Goal: Use online tool/utility: Utilize a website feature to perform a specific function

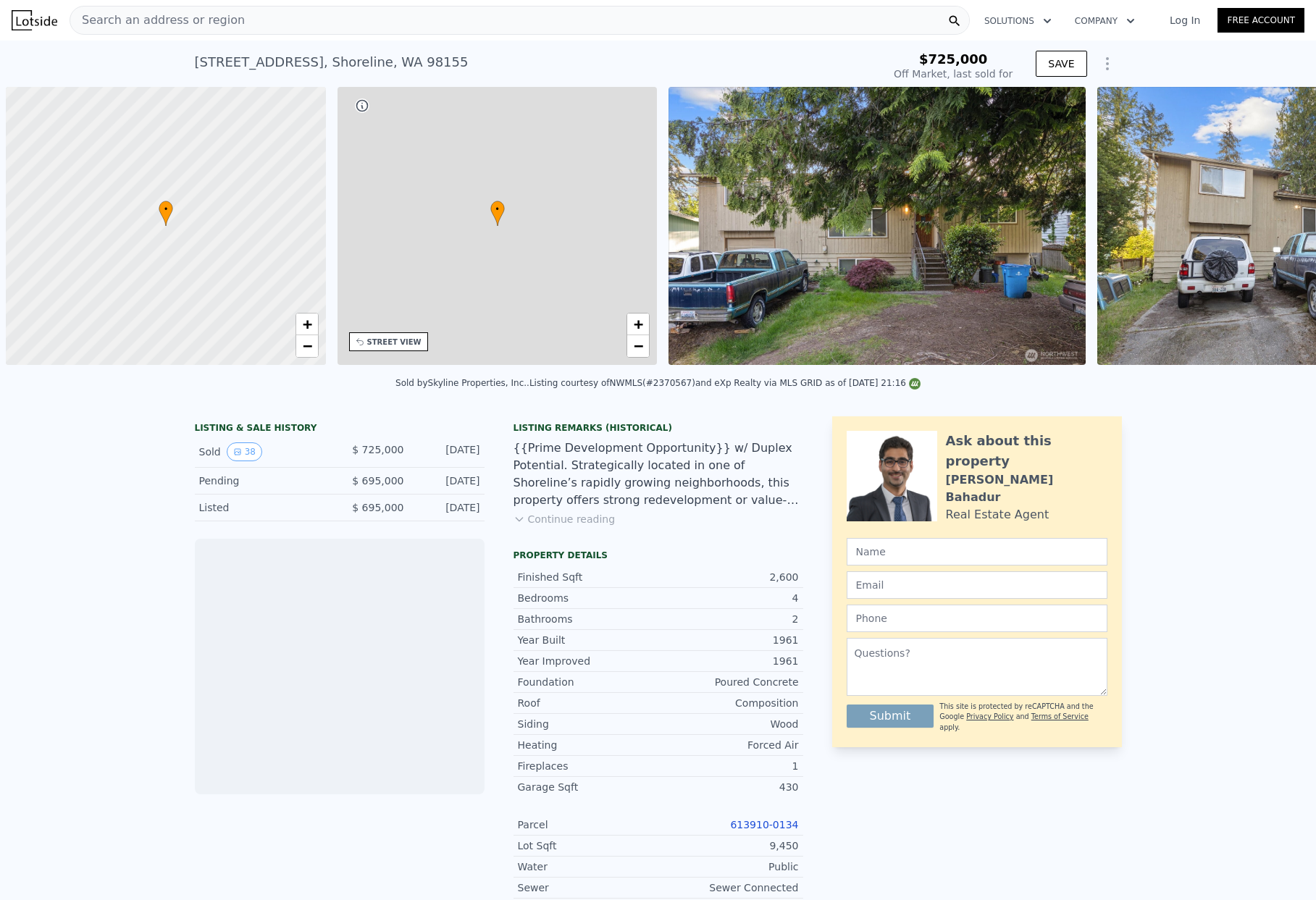
scroll to position [0, 6]
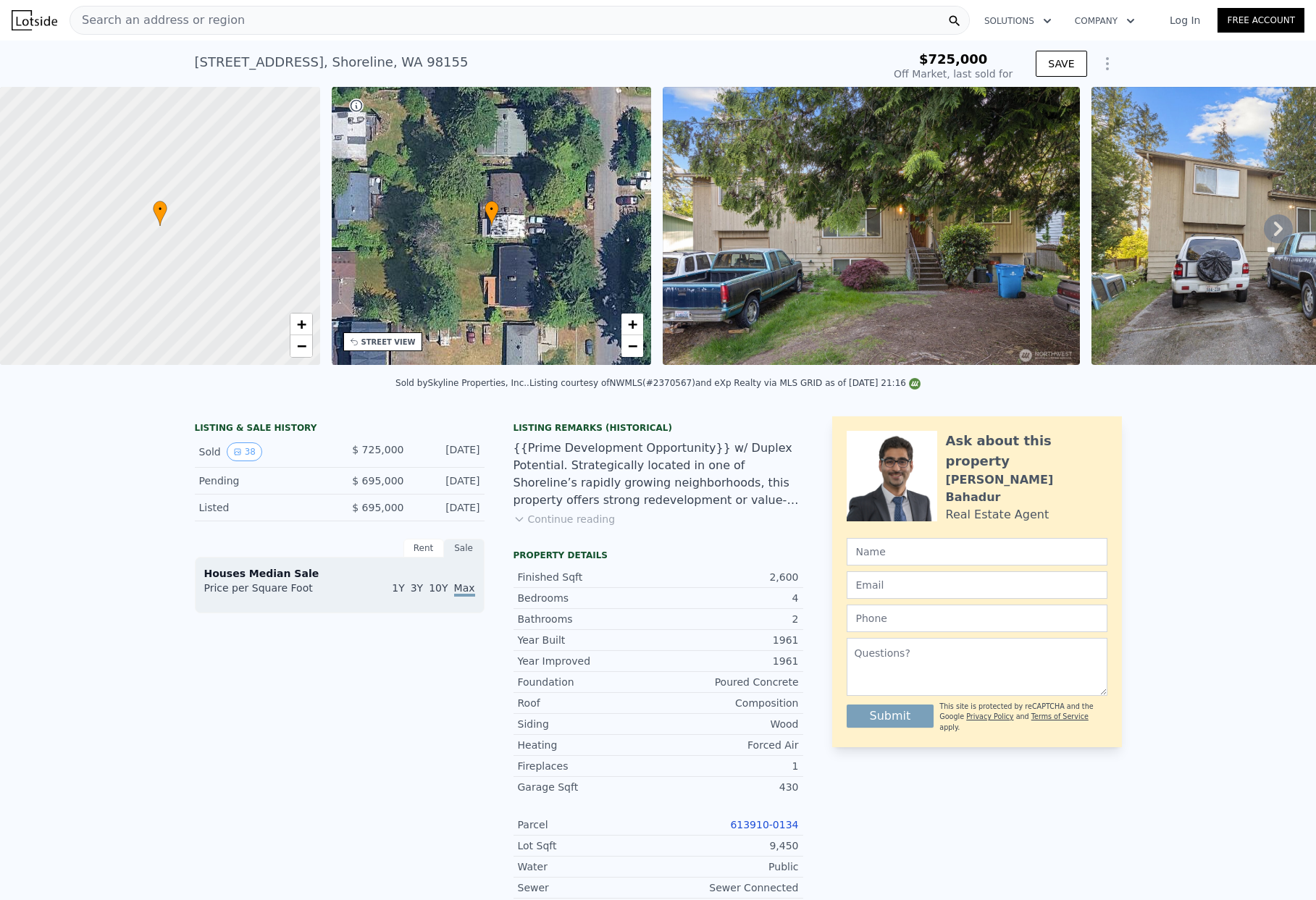
type input "-$ 786,726"
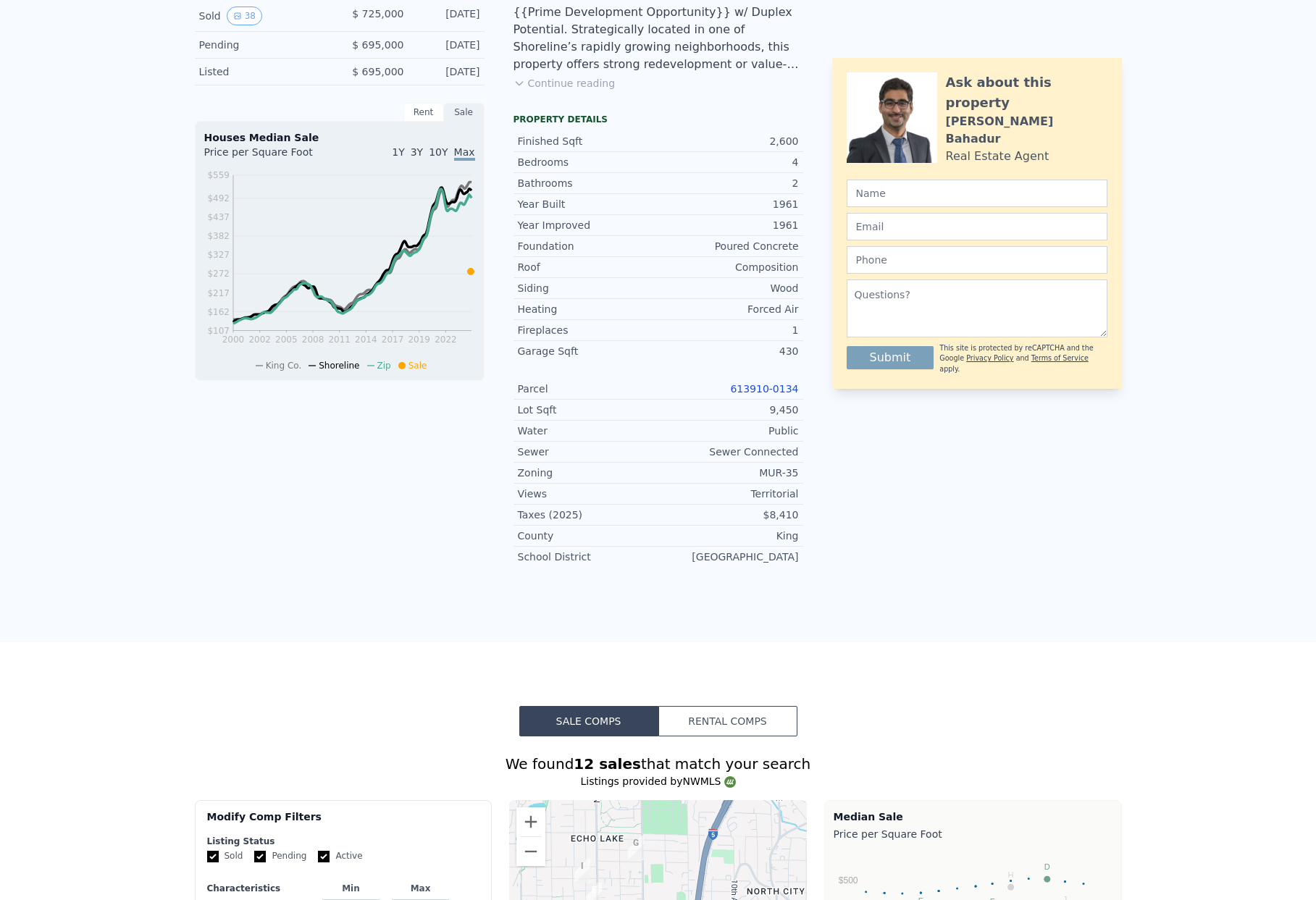
scroll to position [0, 0]
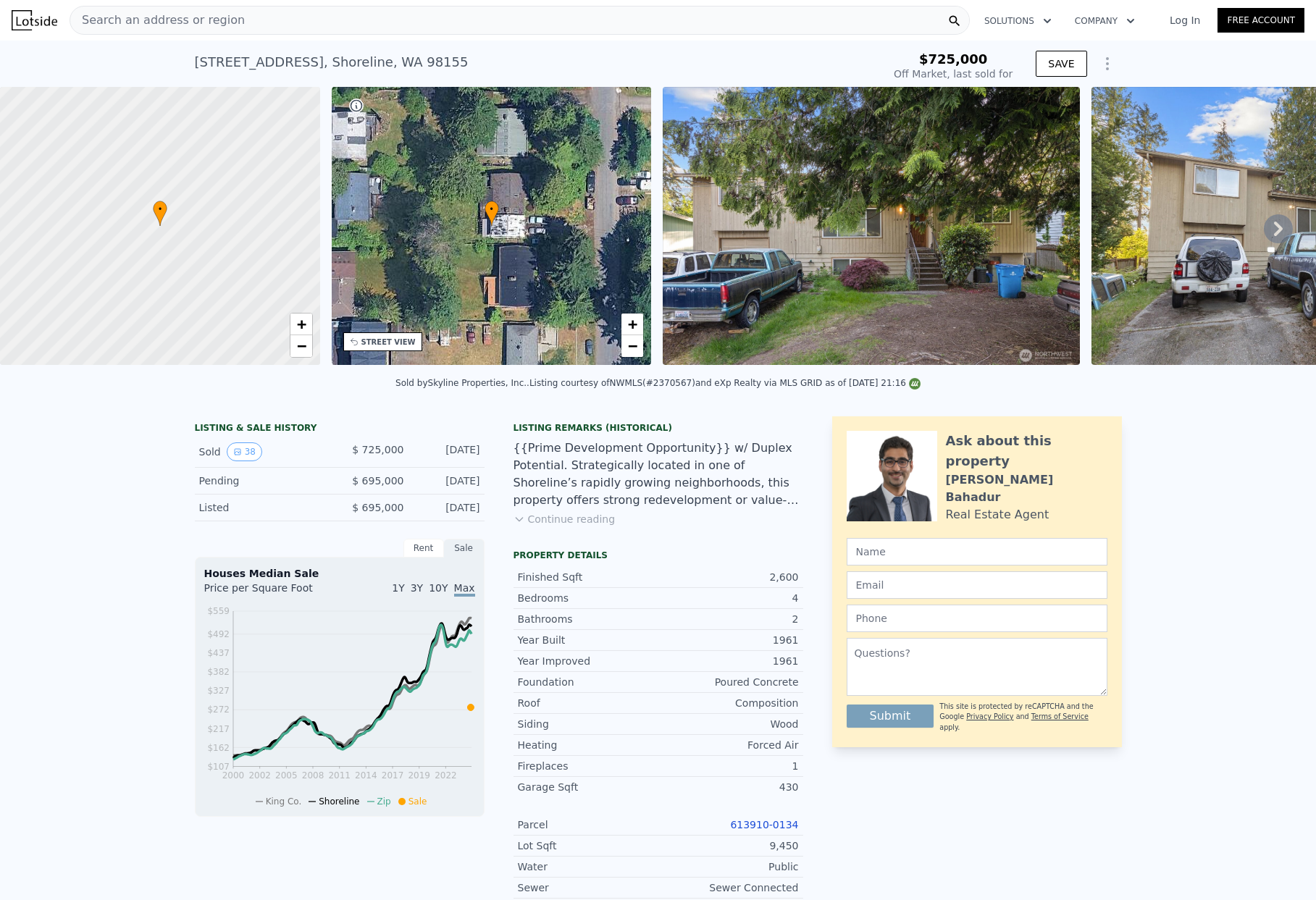
click at [1093, 62] on button "Show Options" at bounding box center [1107, 63] width 29 height 29
click at [1039, 99] on div "Edit Structure" at bounding box center [1041, 101] width 162 height 29
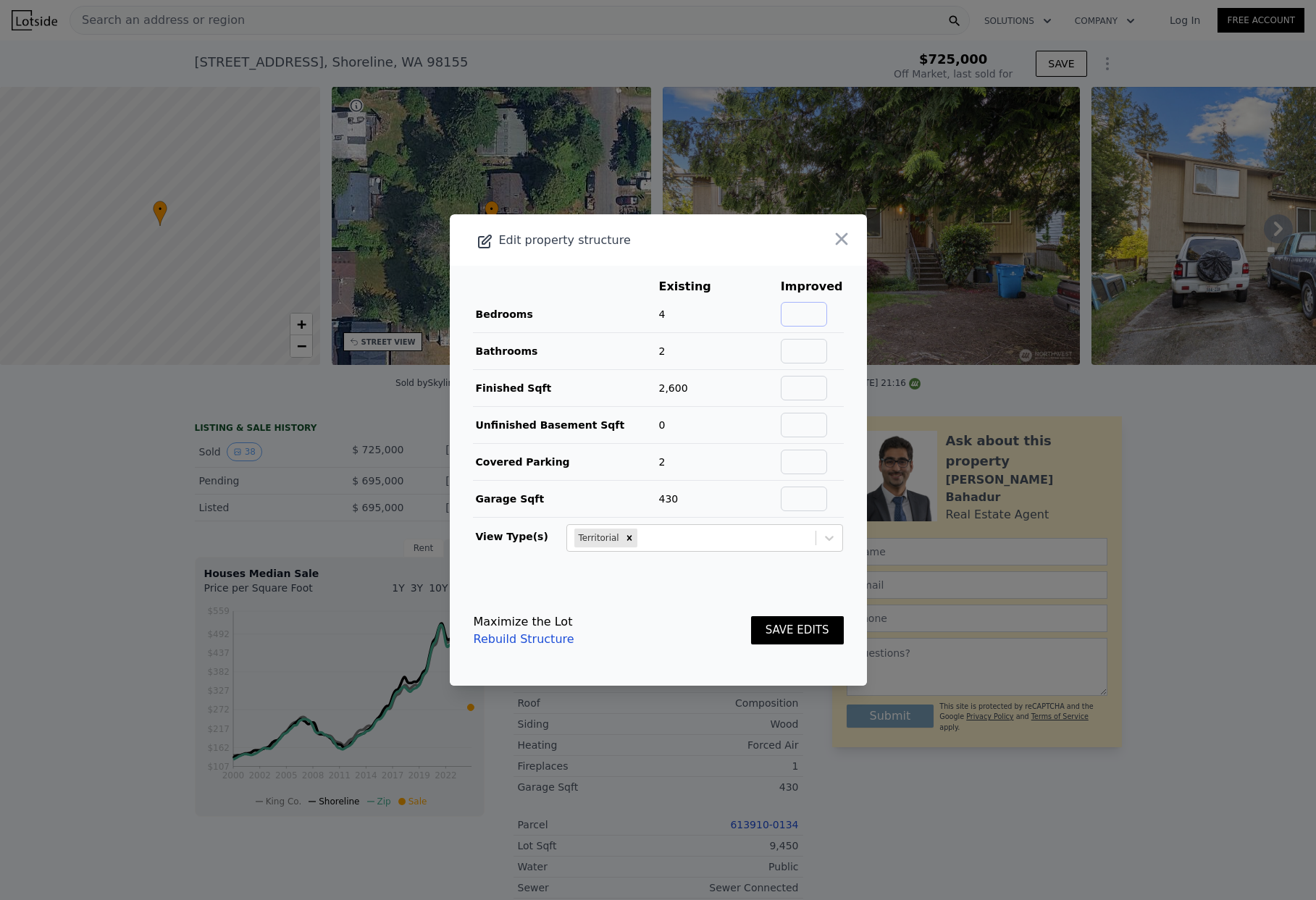
click at [802, 318] on input "text" at bounding box center [804, 314] width 47 height 25
type input "5"
click at [798, 632] on button "SAVE EDITS" at bounding box center [798, 630] width 93 height 28
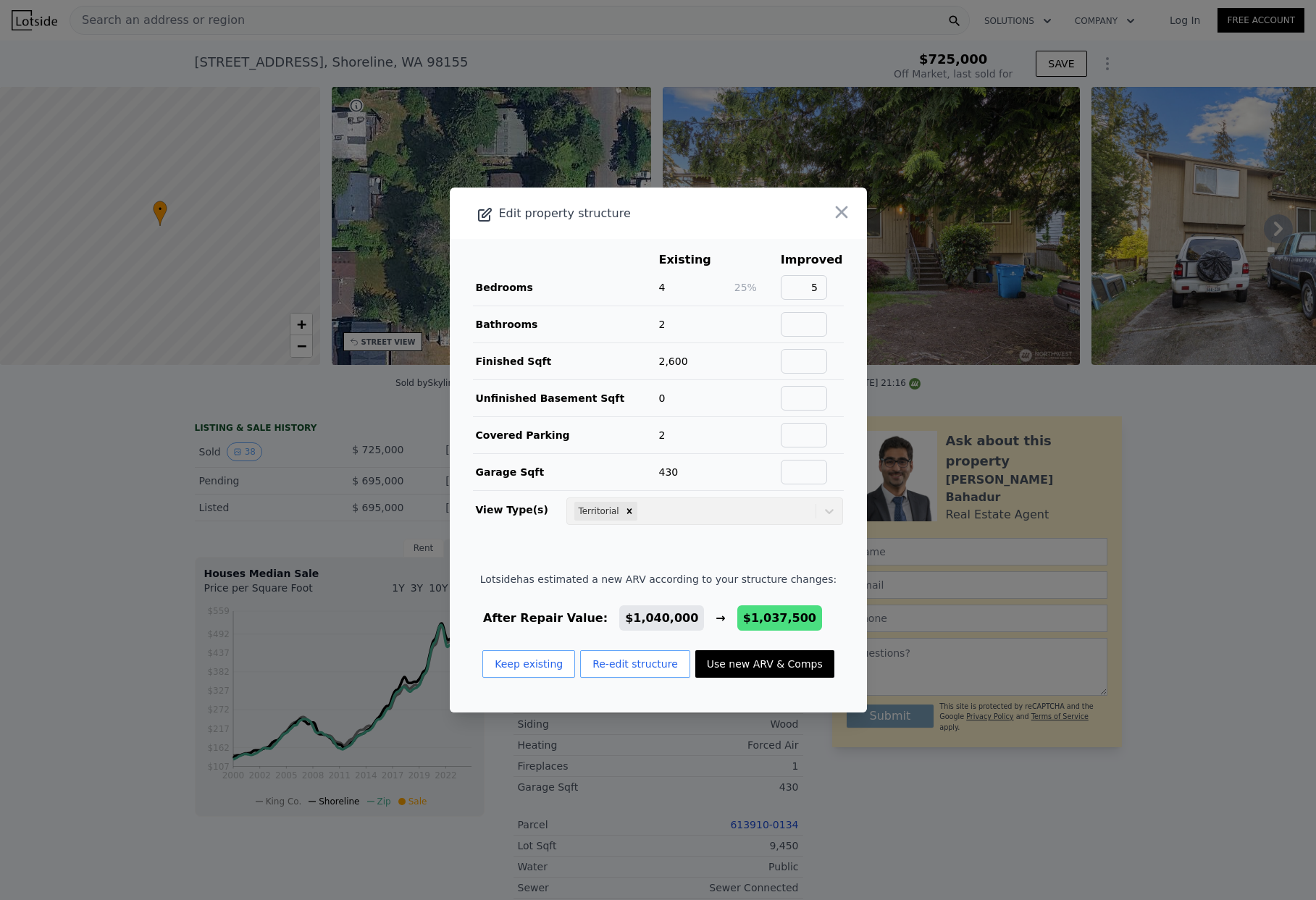
click at [1155, 541] on div at bounding box center [658, 450] width 1316 height 900
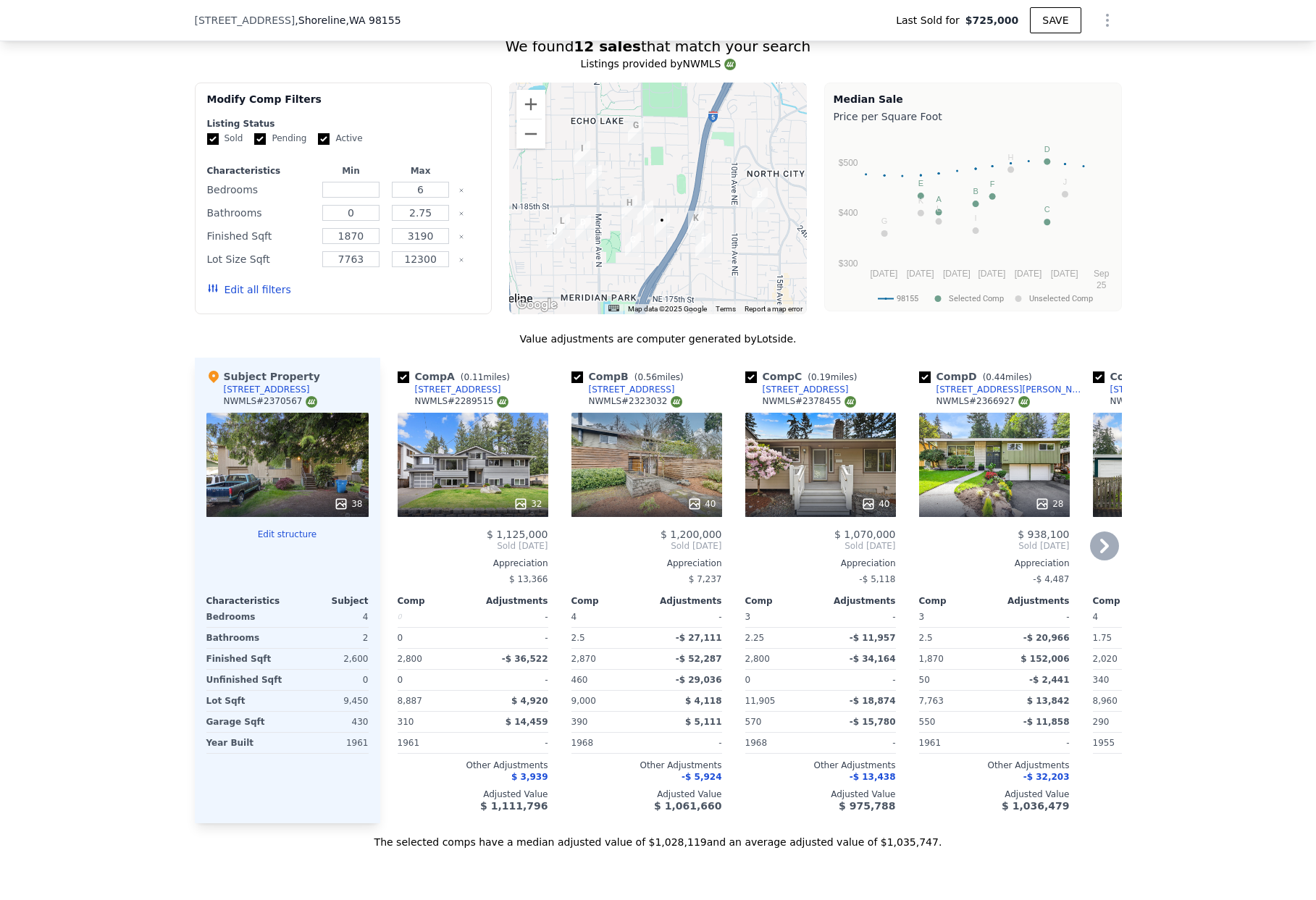
scroll to position [1197, 0]
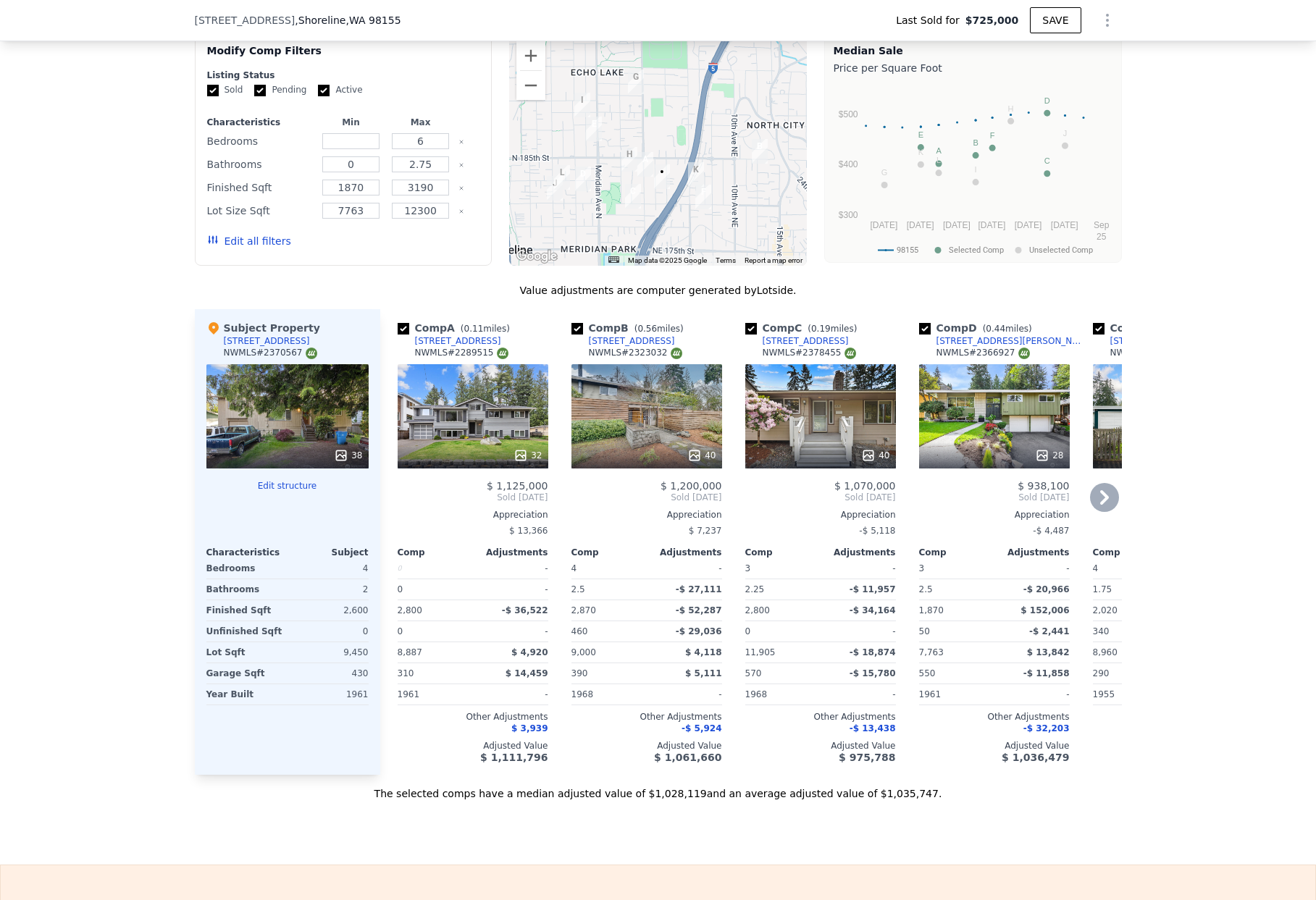
click at [786, 463] on div "40" at bounding box center [821, 456] width 138 height 14
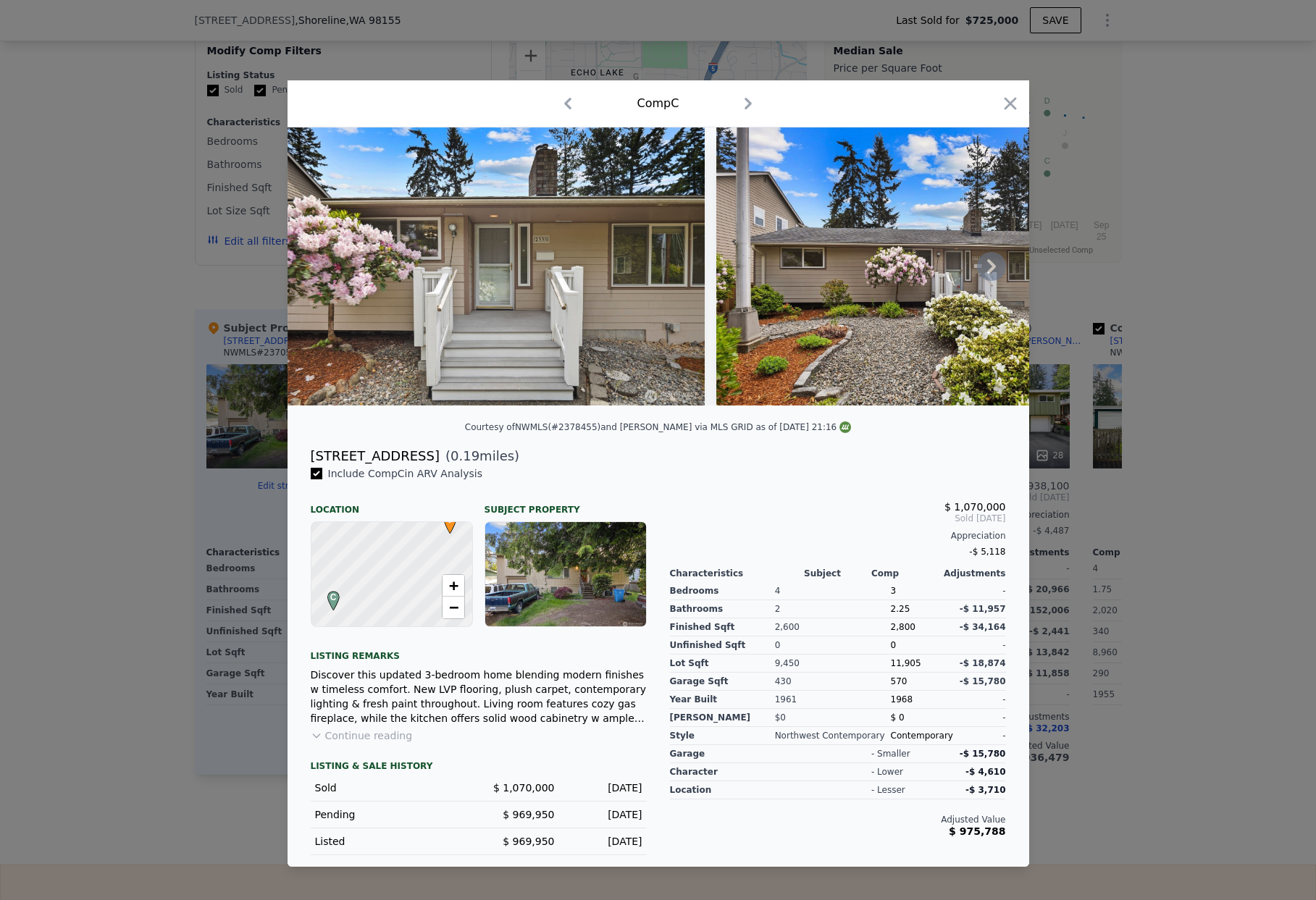
click at [623, 355] on img at bounding box center [496, 266] width 417 height 278
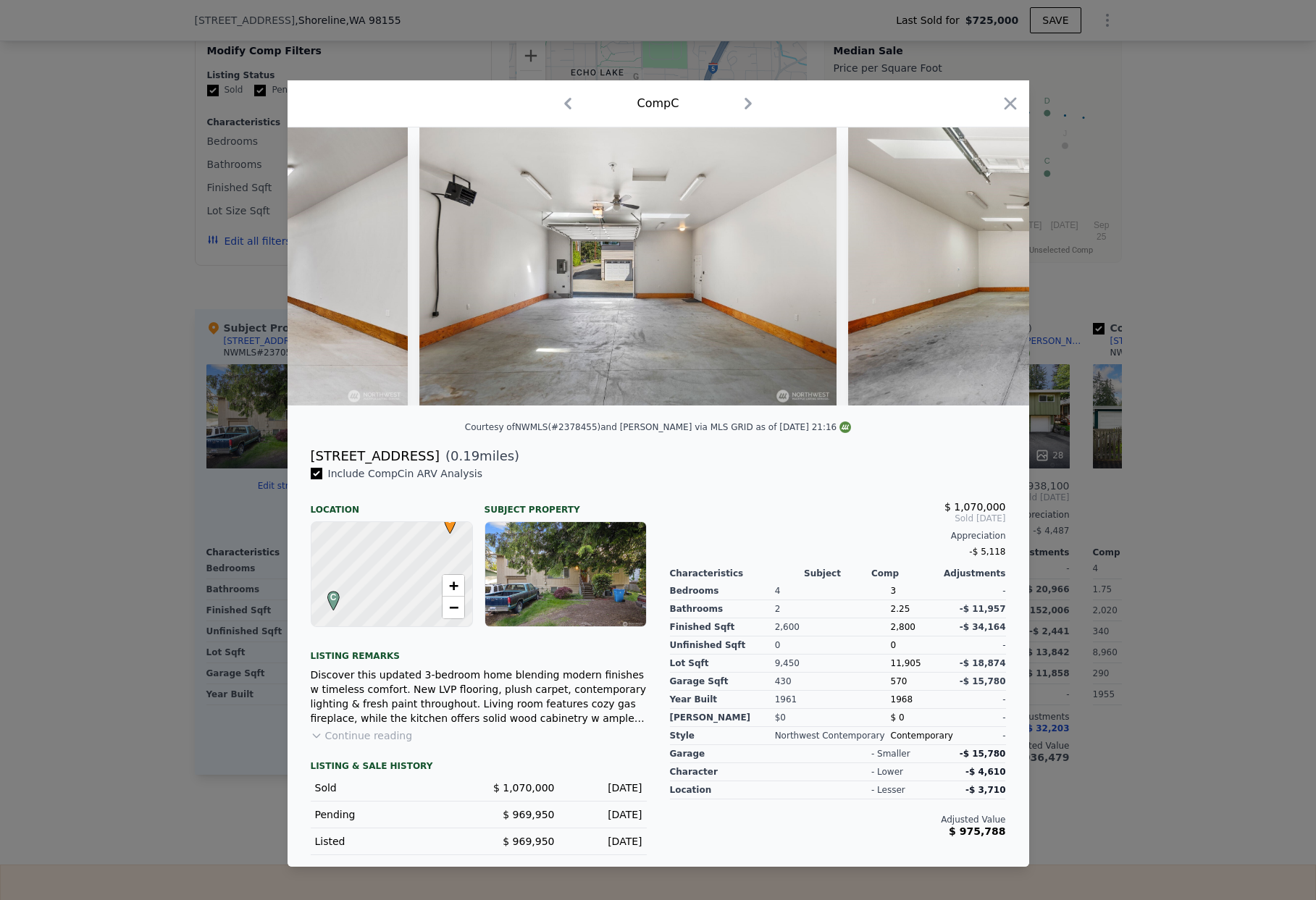
scroll to position [0, 16555]
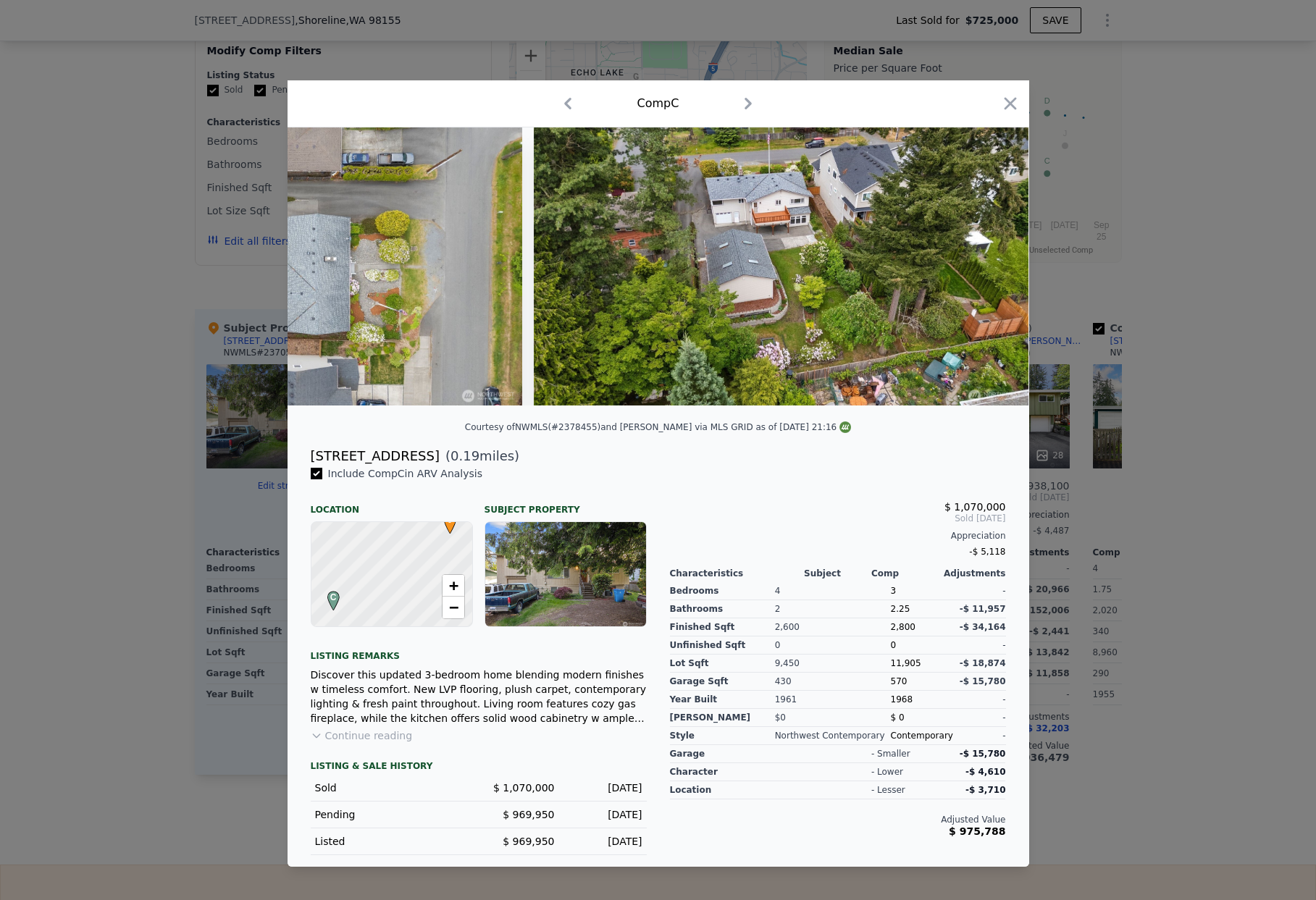
click at [1137, 338] on div at bounding box center [658, 450] width 1316 height 900
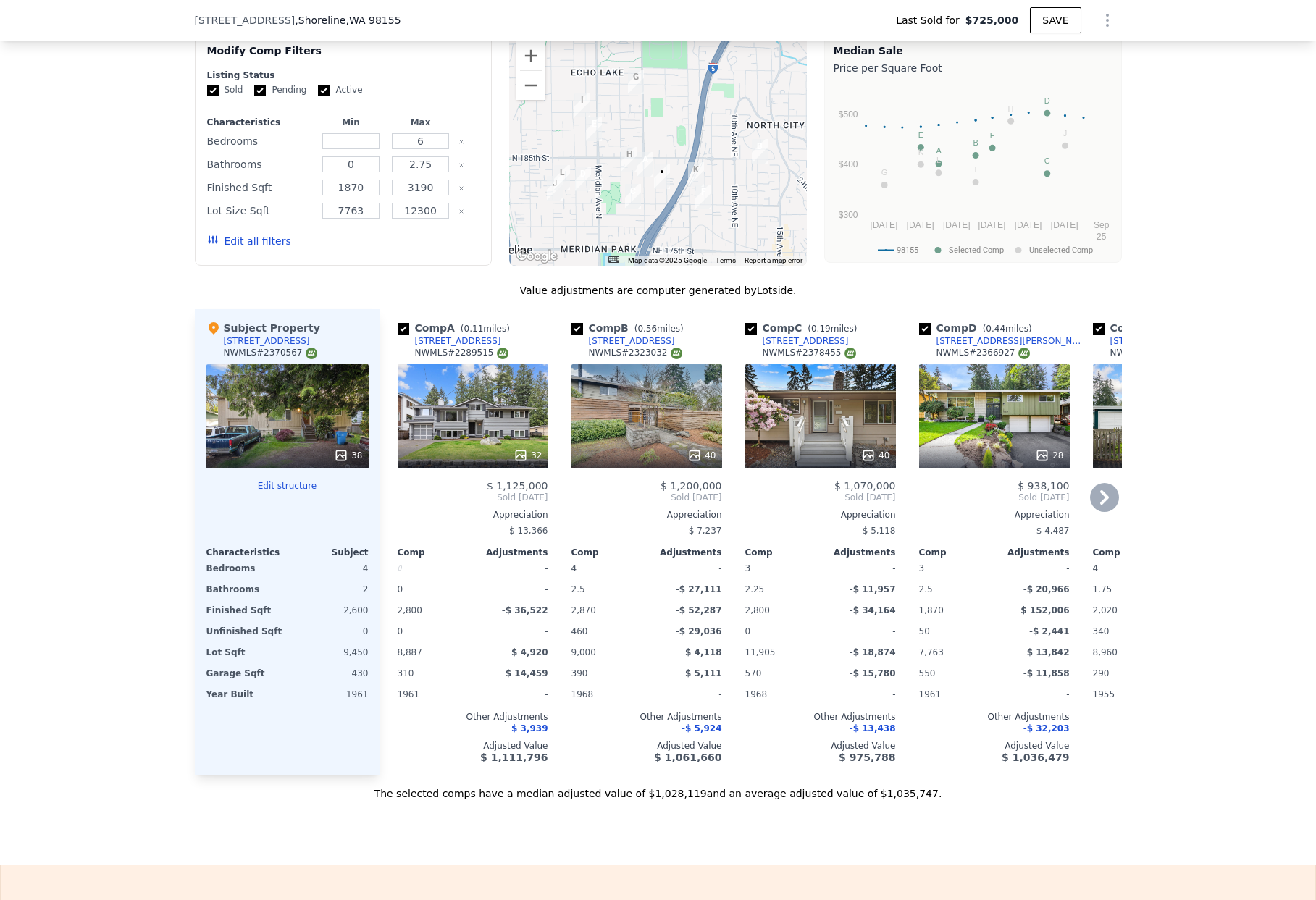
click at [977, 448] on div "28" at bounding box center [994, 416] width 151 height 104
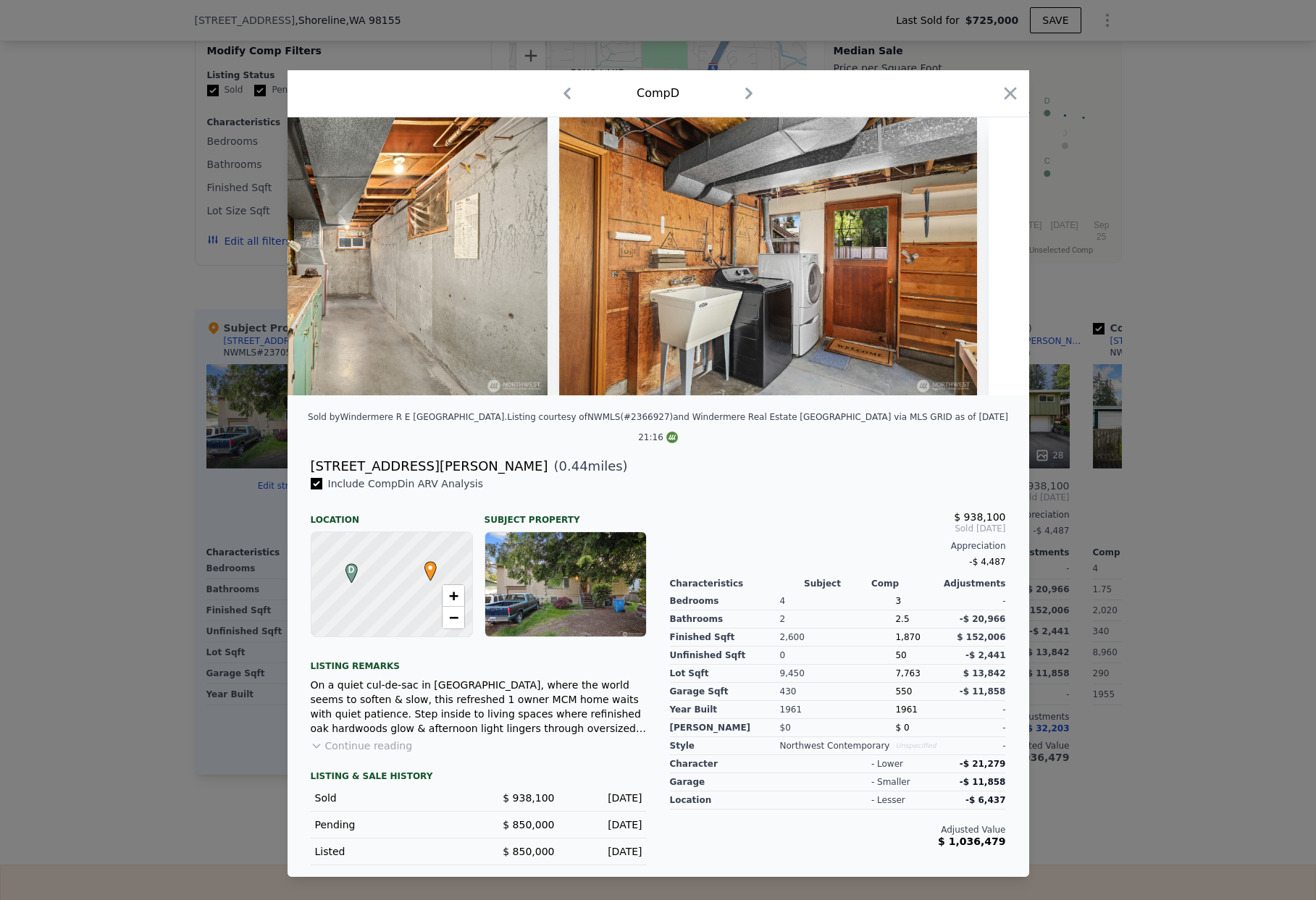
scroll to position [0, 10191]
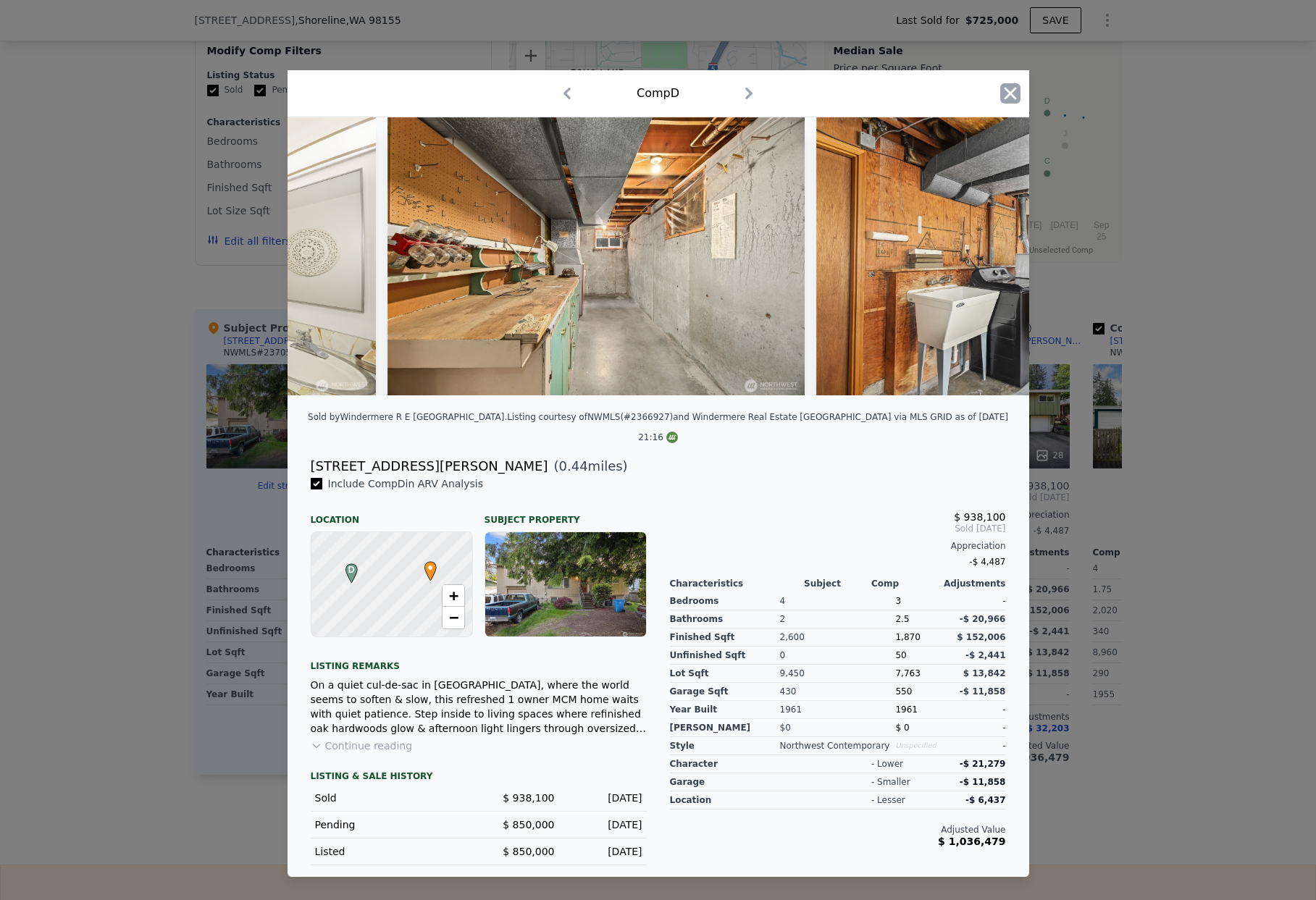
click at [1005, 100] on icon "button" at bounding box center [1009, 93] width 12 height 12
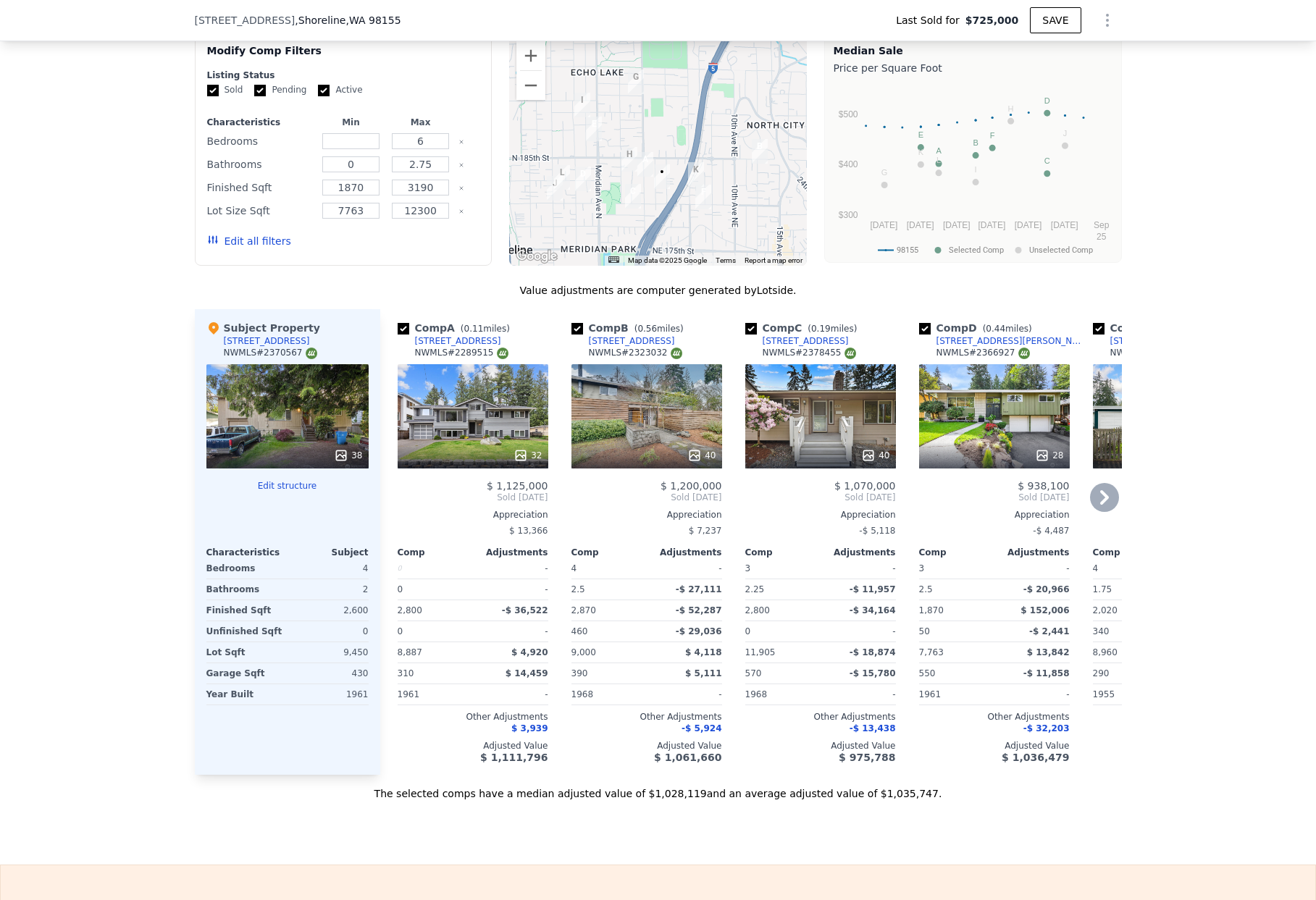
click at [1031, 360] on div "Comp D ( 0.44 miles) 18039 Burke Ave N NWMLS # 2366927" at bounding box center [994, 343] width 151 height 43
drag, startPoint x: 1023, startPoint y: 349, endPoint x: 1013, endPoint y: 351, distance: 10.2
click at [1013, 351] on div "Comp D ( 0.44 miles) 18039 Burke Ave N NWMLS # 2366927" at bounding box center [994, 343] width 151 height 43
copy div "[STREET_ADDRESS][PERSON_NAME]"
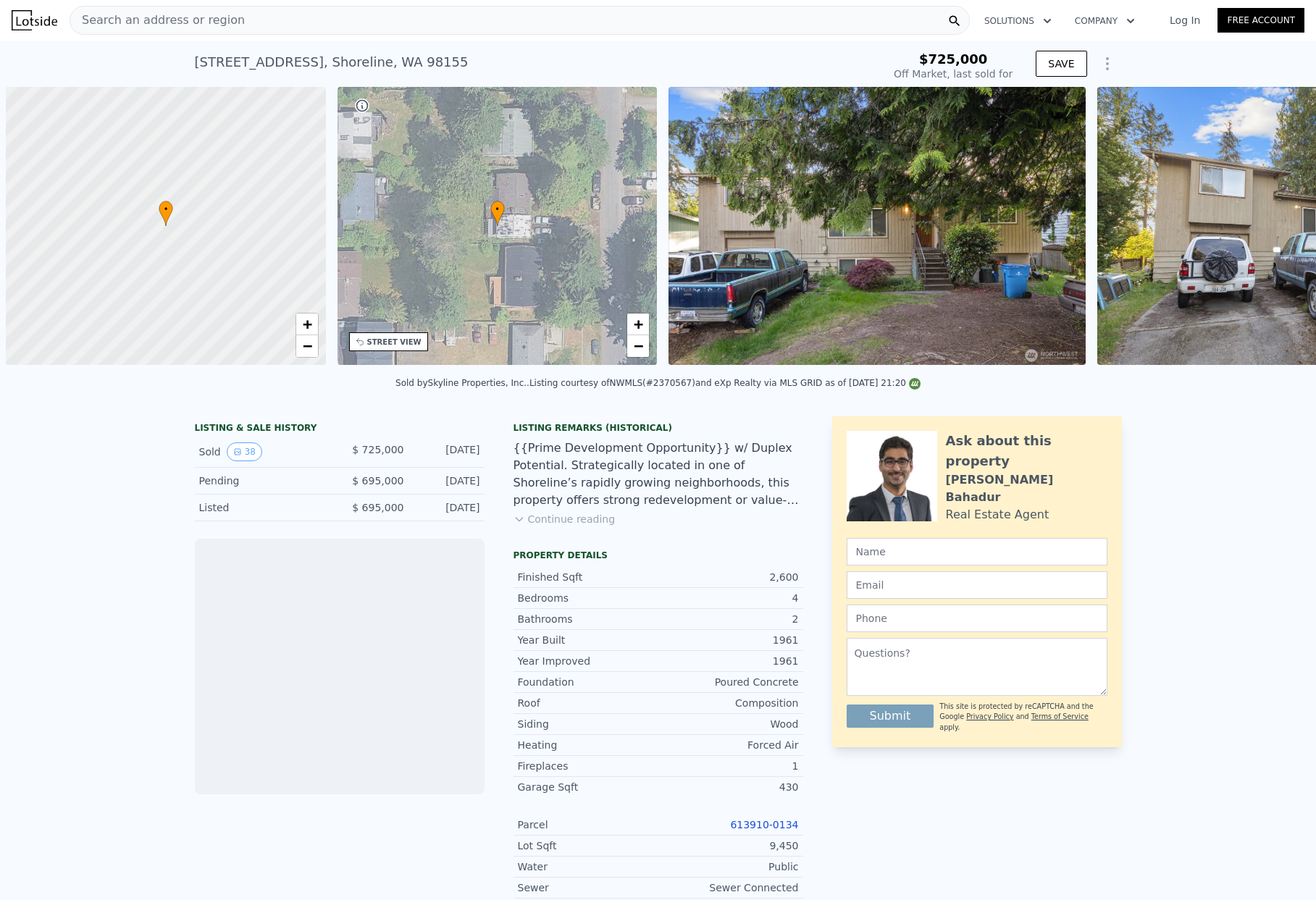
scroll to position [0, 6]
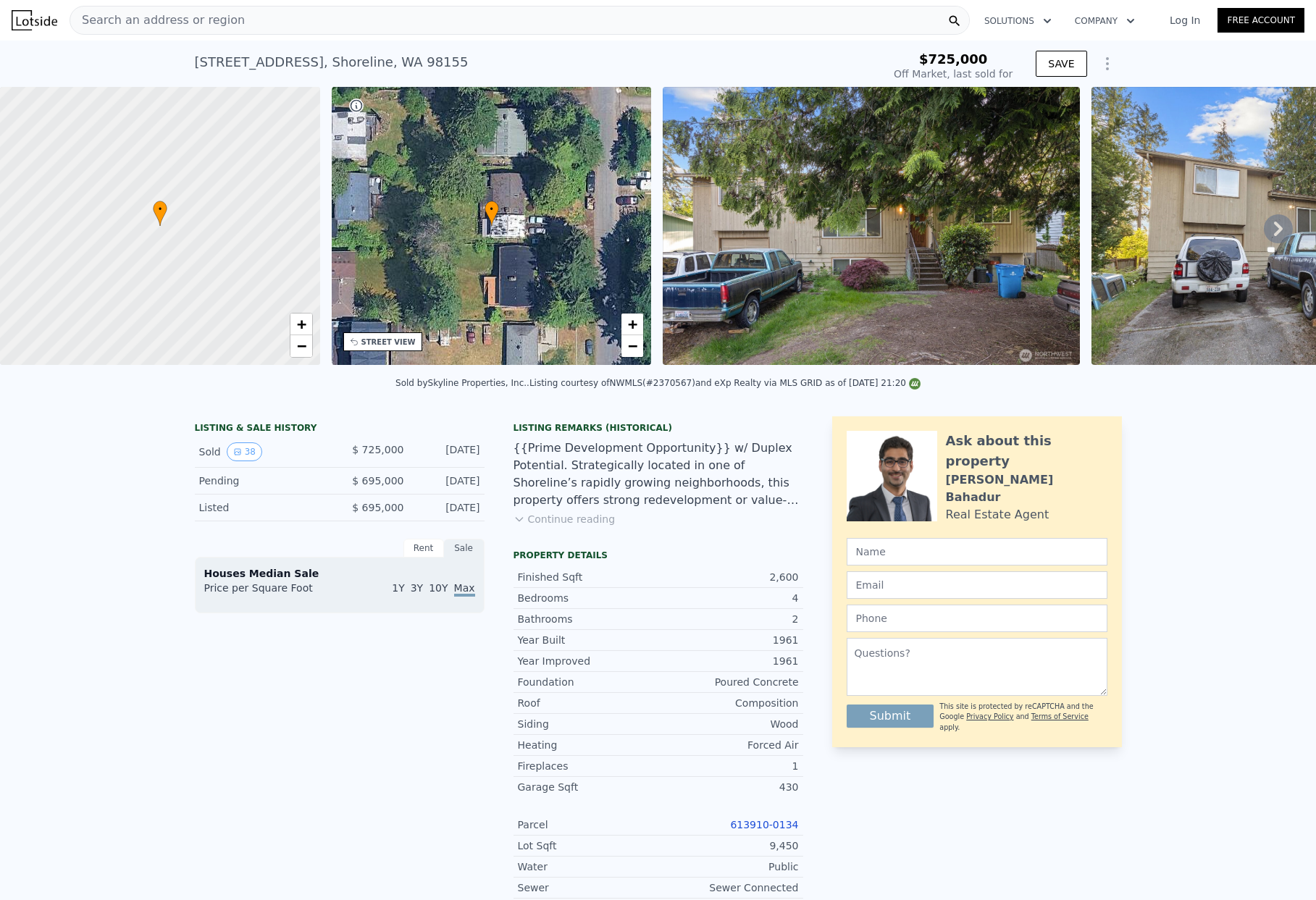
type input "-$ 786,726"
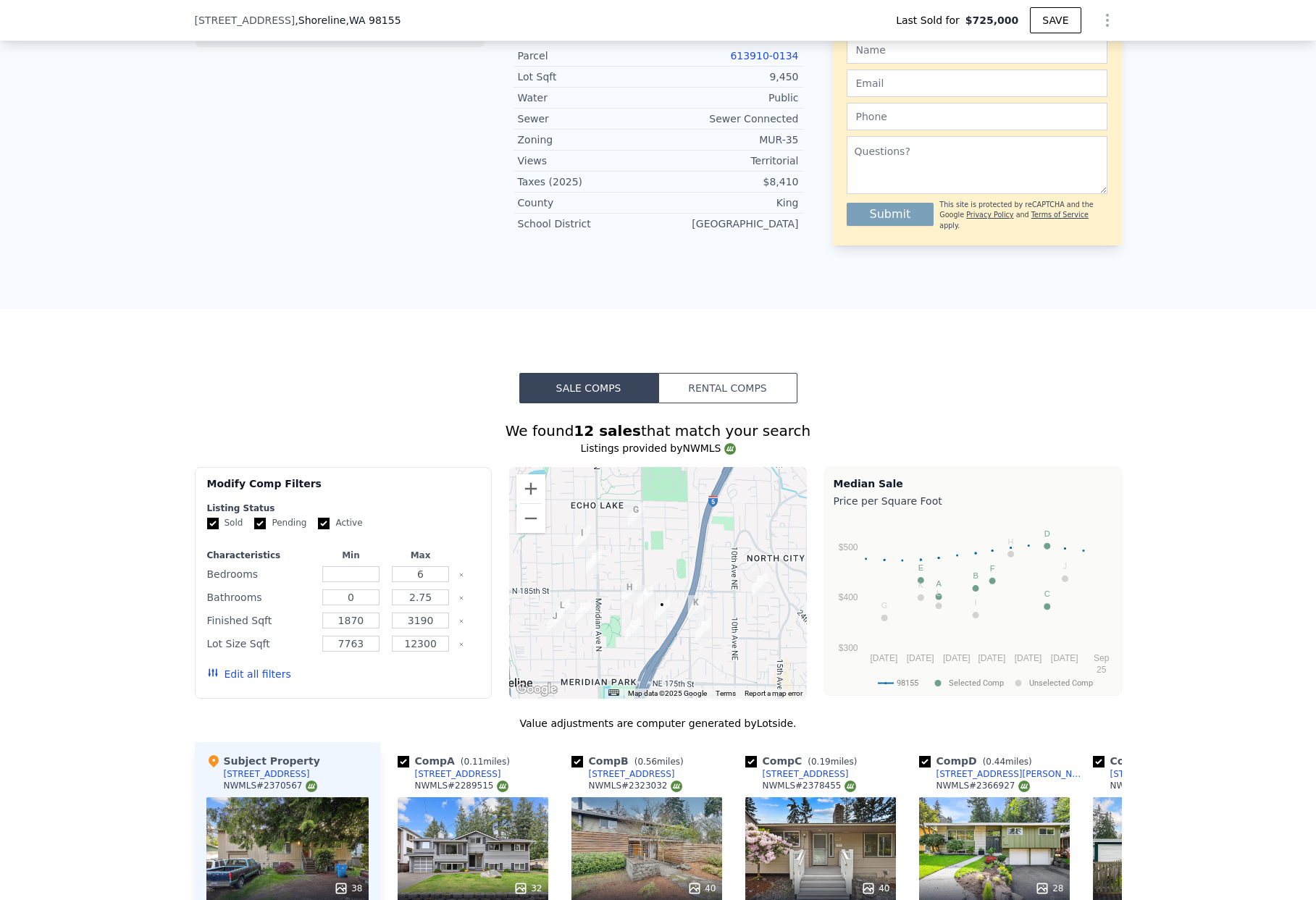
scroll to position [1010, 0]
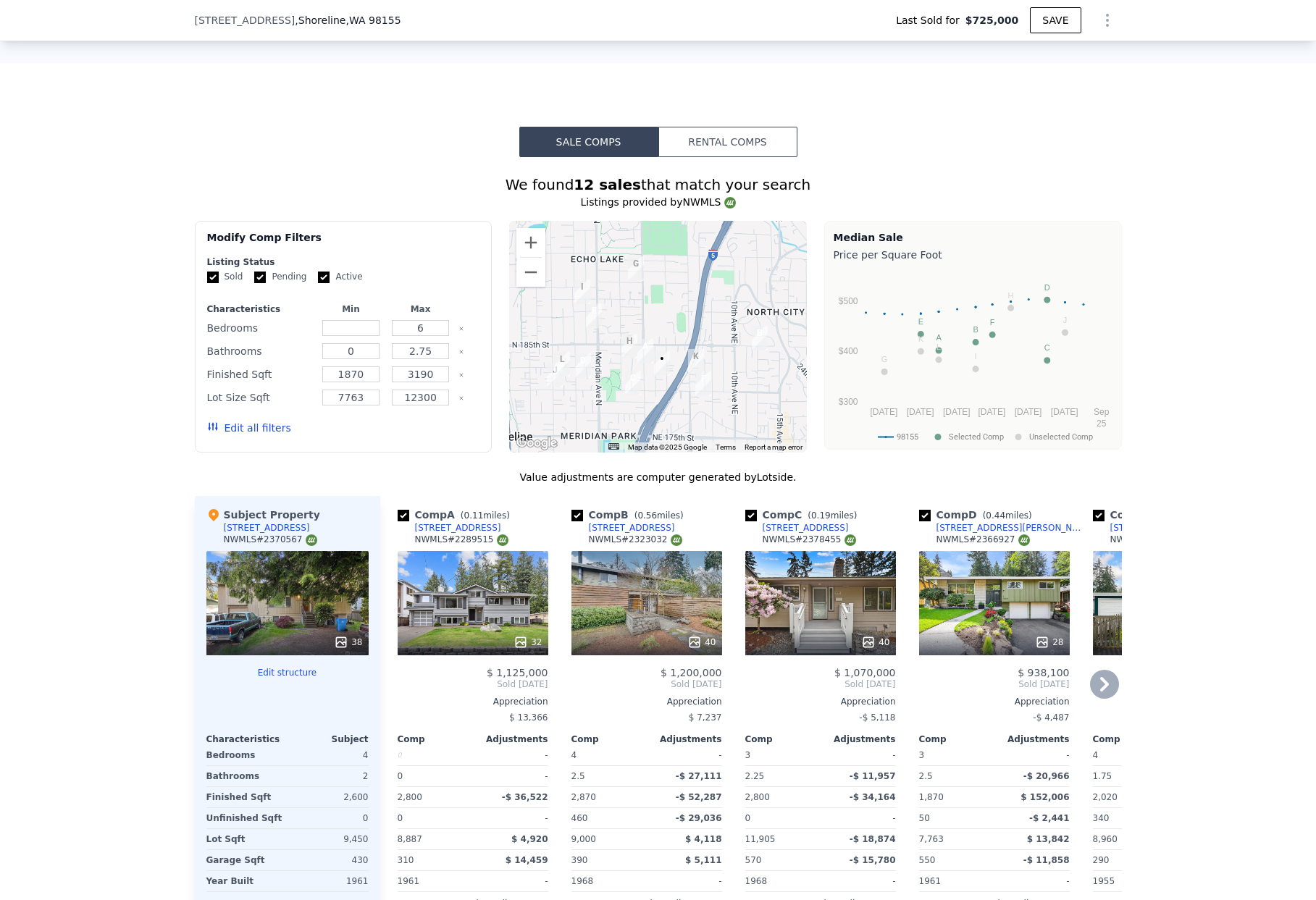
click at [813, 620] on div "40" at bounding box center [821, 603] width 151 height 104
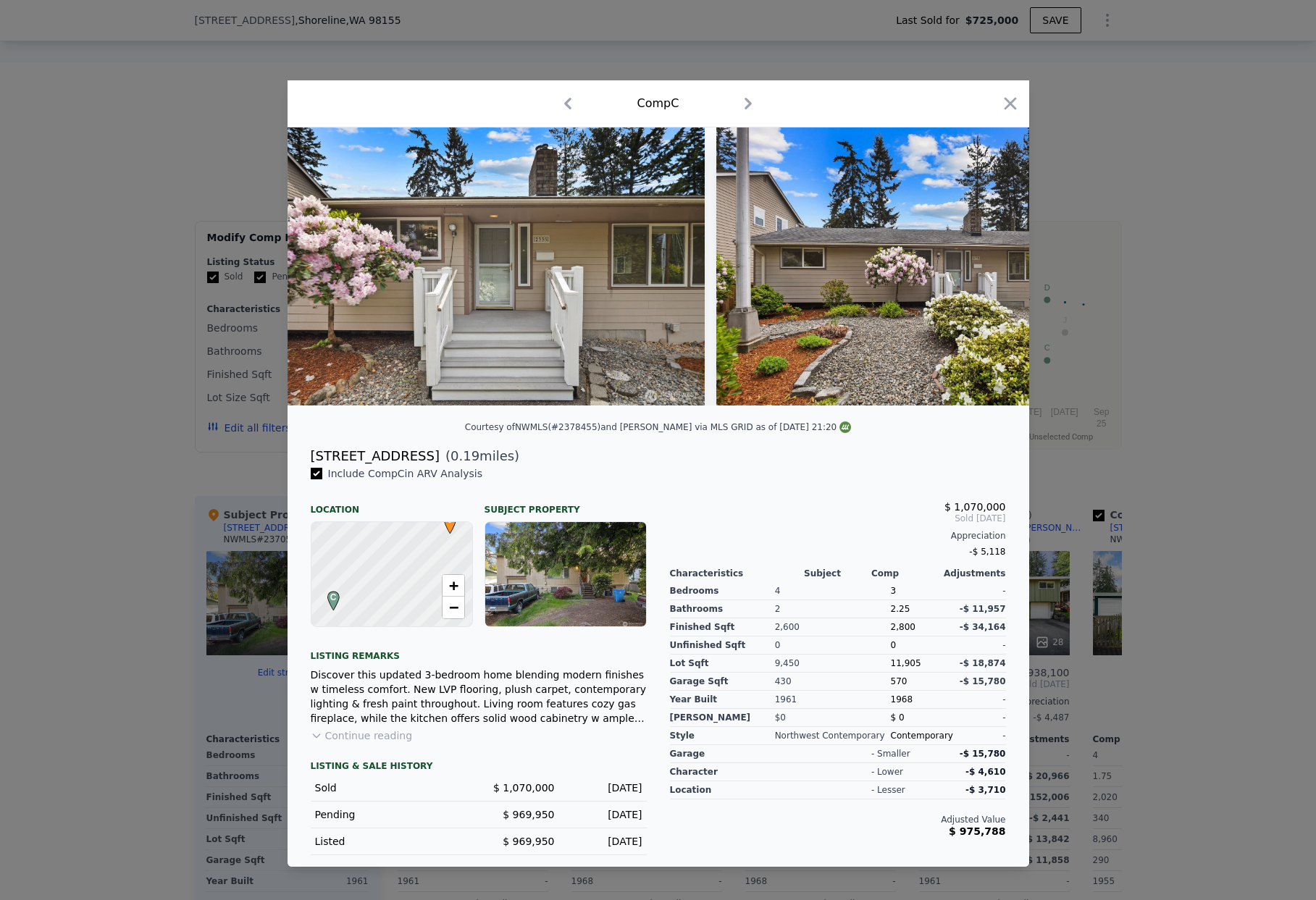
click at [328, 741] on button "Continue reading" at bounding box center [361, 736] width 102 height 14
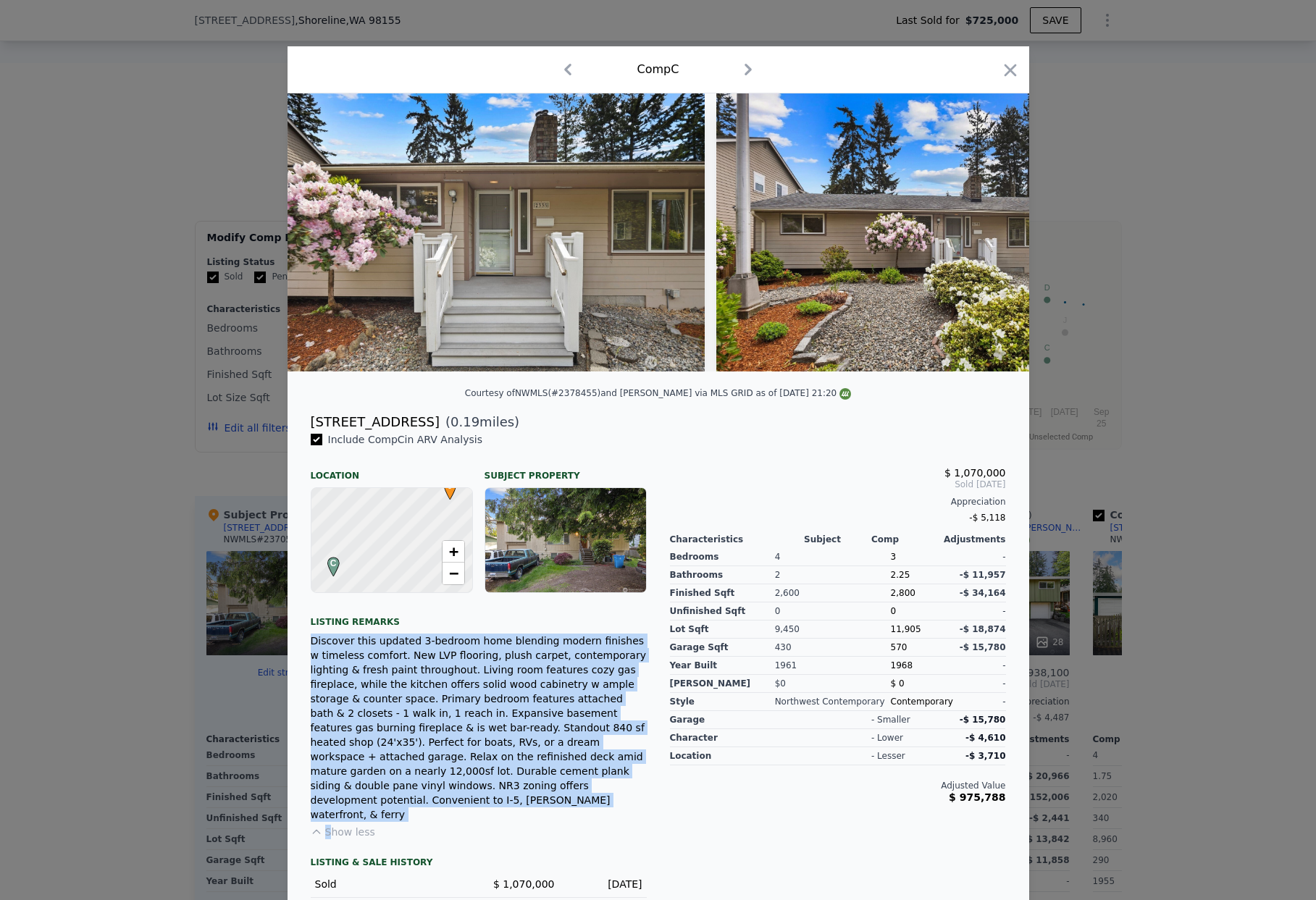
drag, startPoint x: 583, startPoint y: 805, endPoint x: 290, endPoint y: 651, distance: 331.0
click at [290, 651] on div "Include Comp C in ARV Analysis Location Subject Property C • + − Listing remark…" at bounding box center [658, 698] width 741 height 531
copy div "Discover this updated 3-bedroom home blending modern finishes w timeless comfor…"
